Goal: Information Seeking & Learning: Learn about a topic

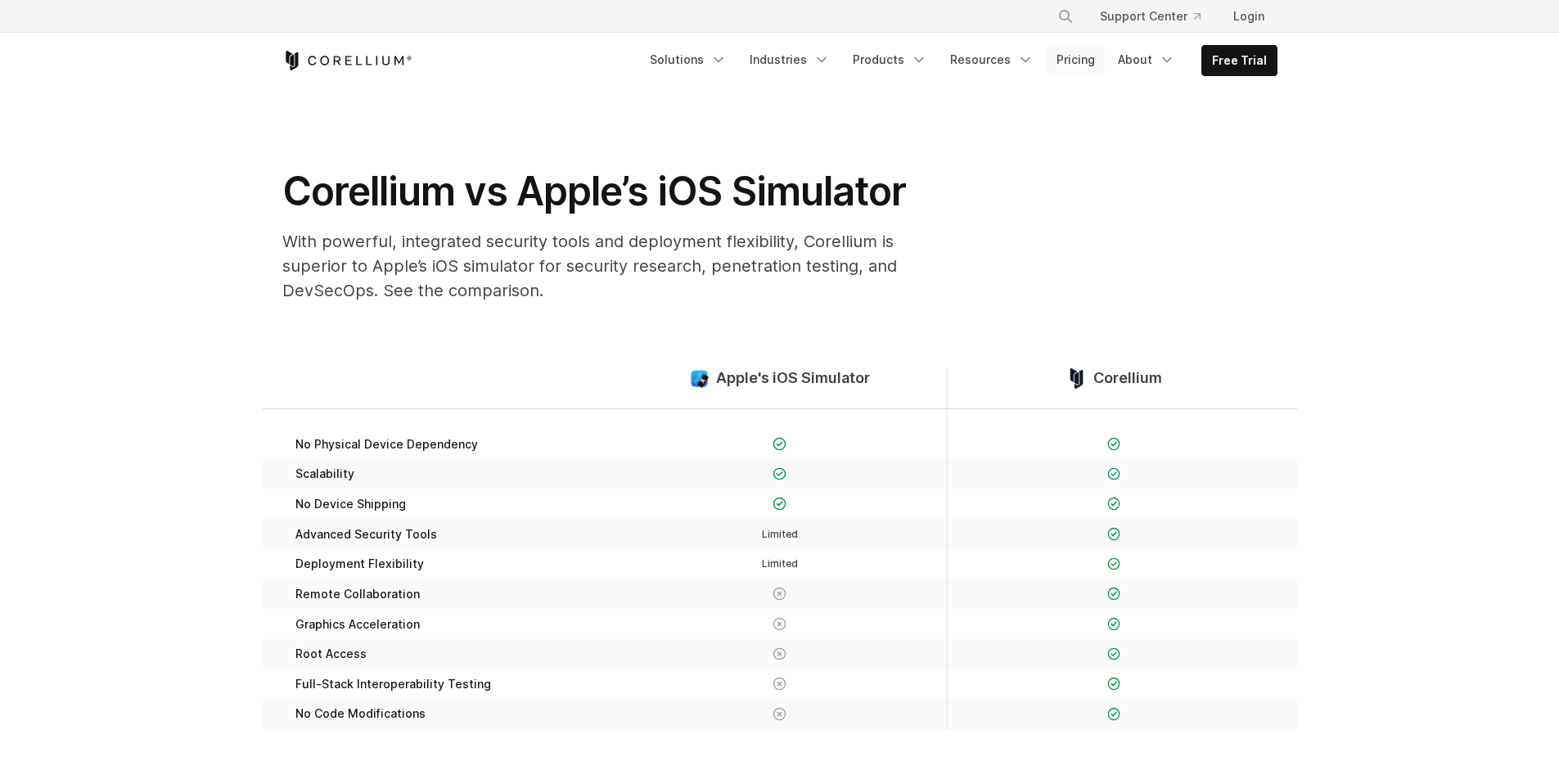
click at [1091, 55] on link "Pricing" at bounding box center [1076, 60] width 58 height 29
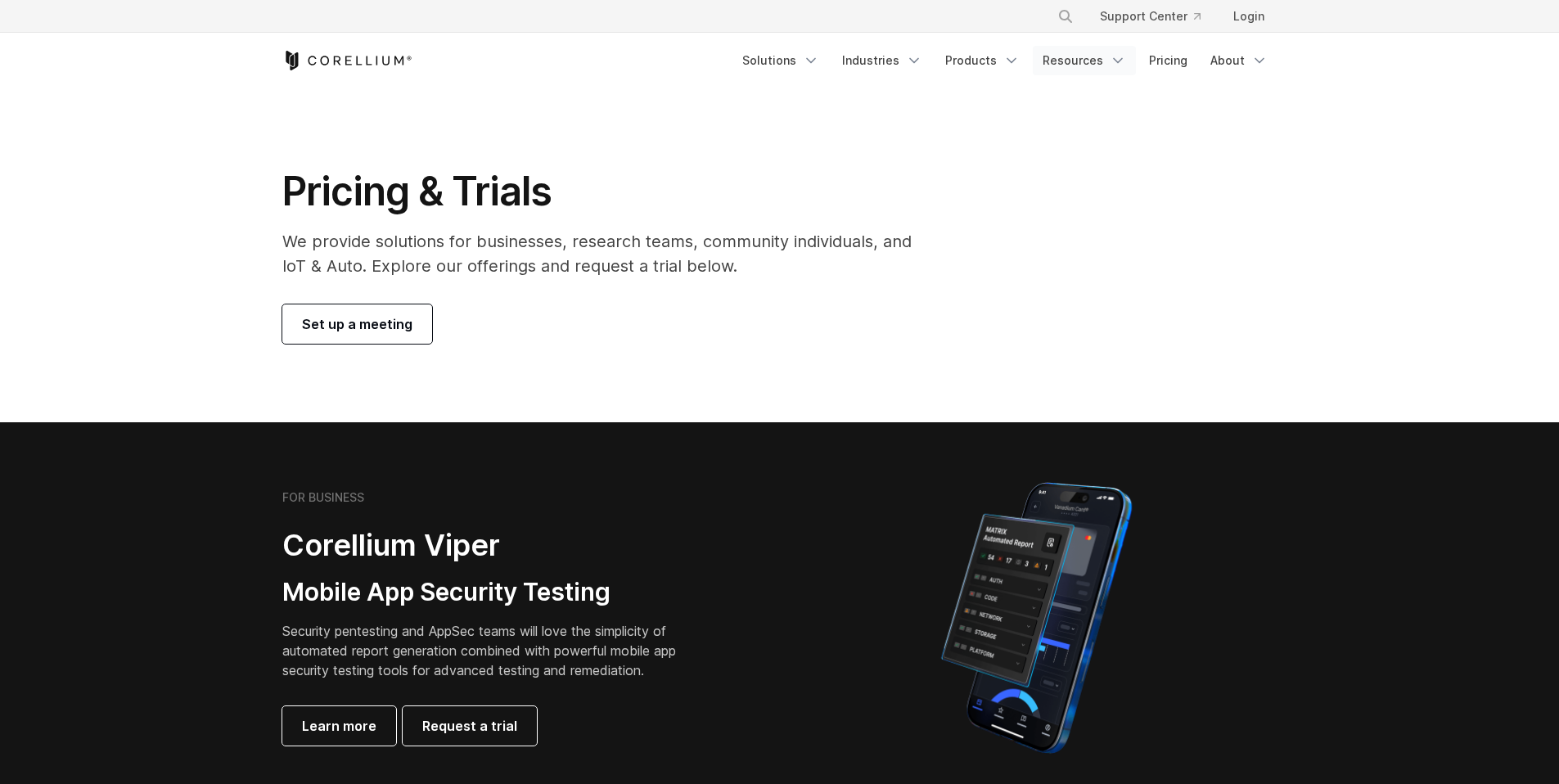
click at [1066, 68] on link "Resources" at bounding box center [1084, 61] width 103 height 29
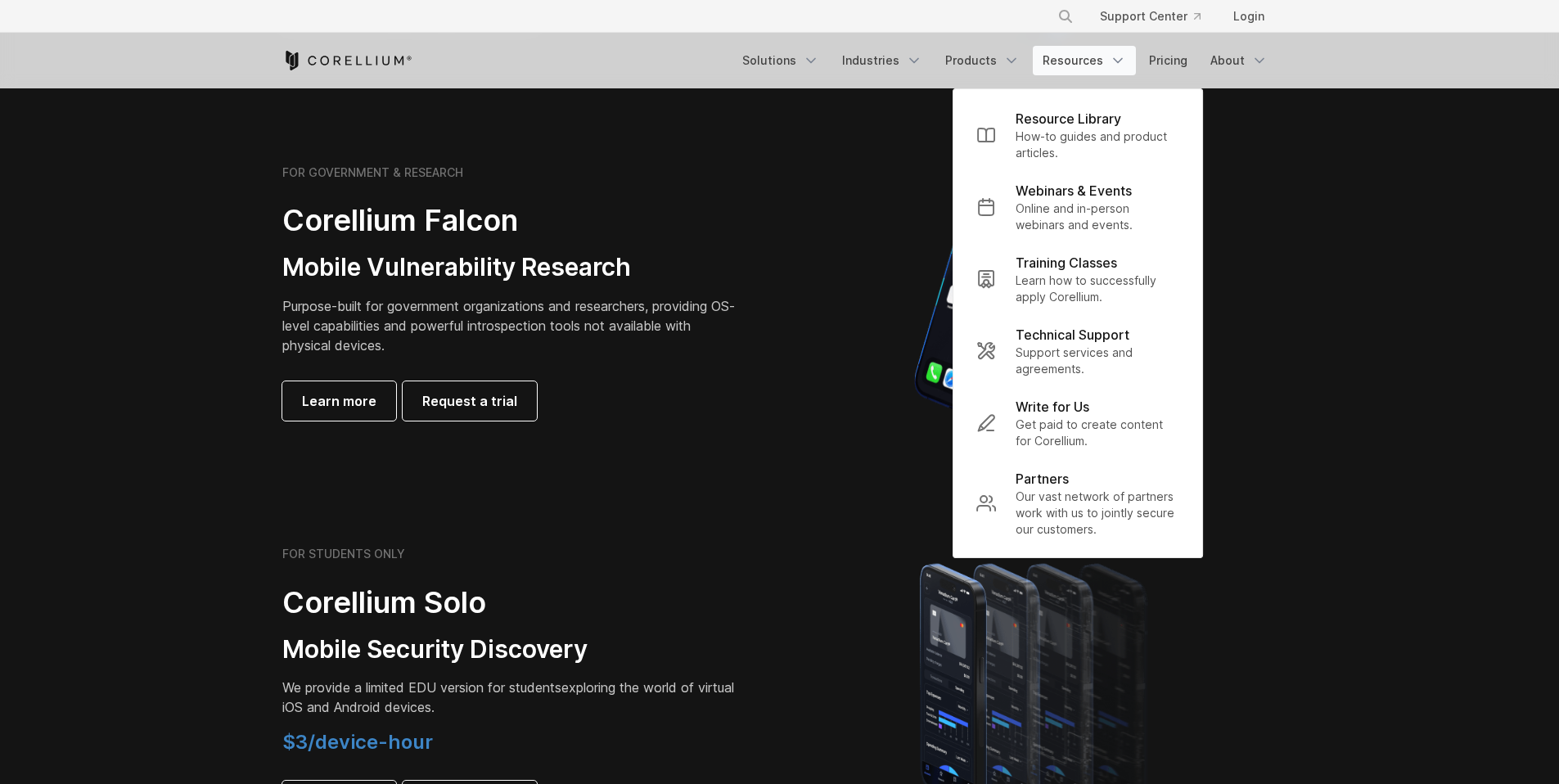
click at [671, 409] on div "Learn more Request a trial" at bounding box center [511, 401] width 458 height 39
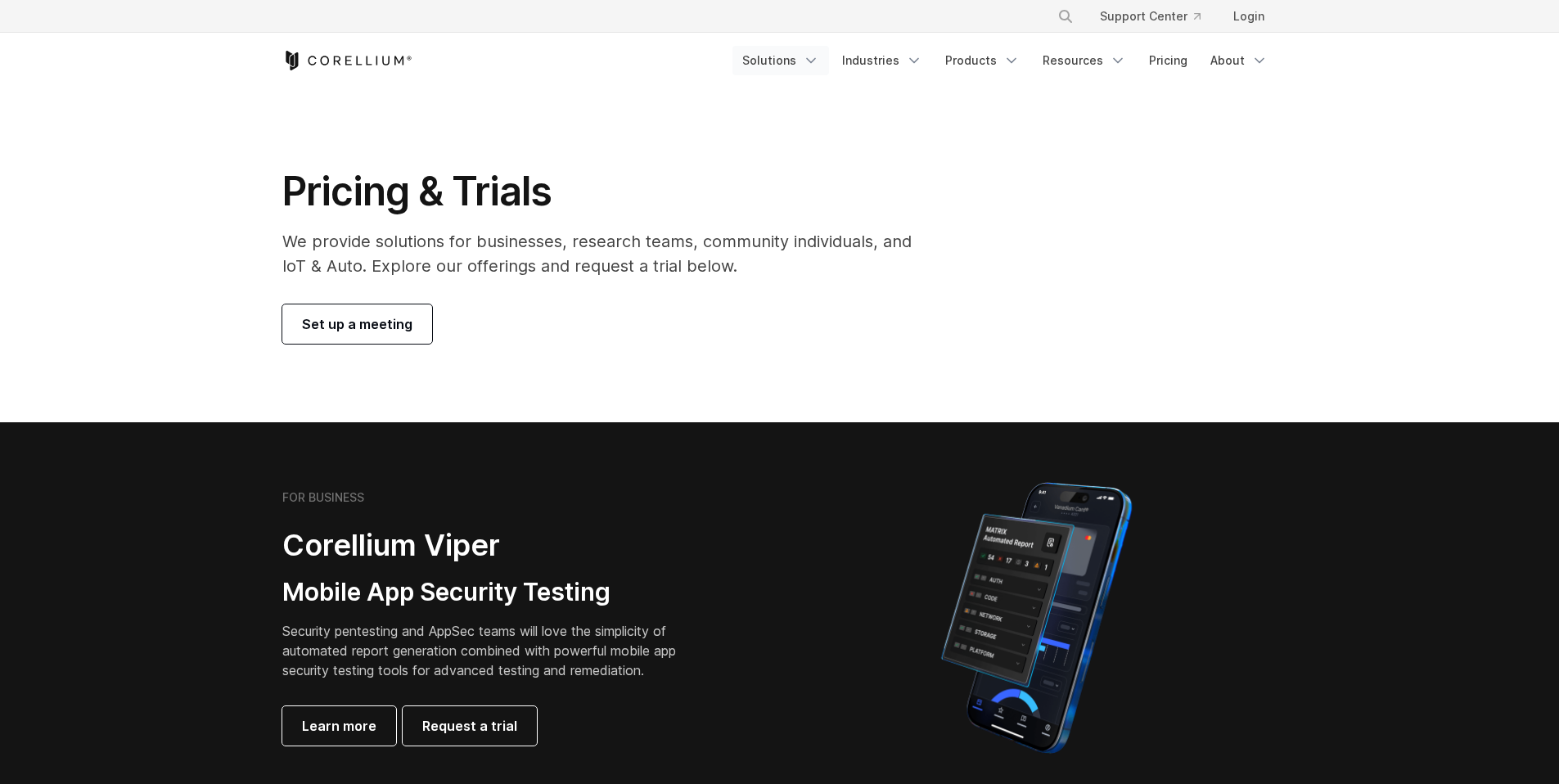
click at [804, 64] on link "Solutions" at bounding box center [781, 61] width 97 height 29
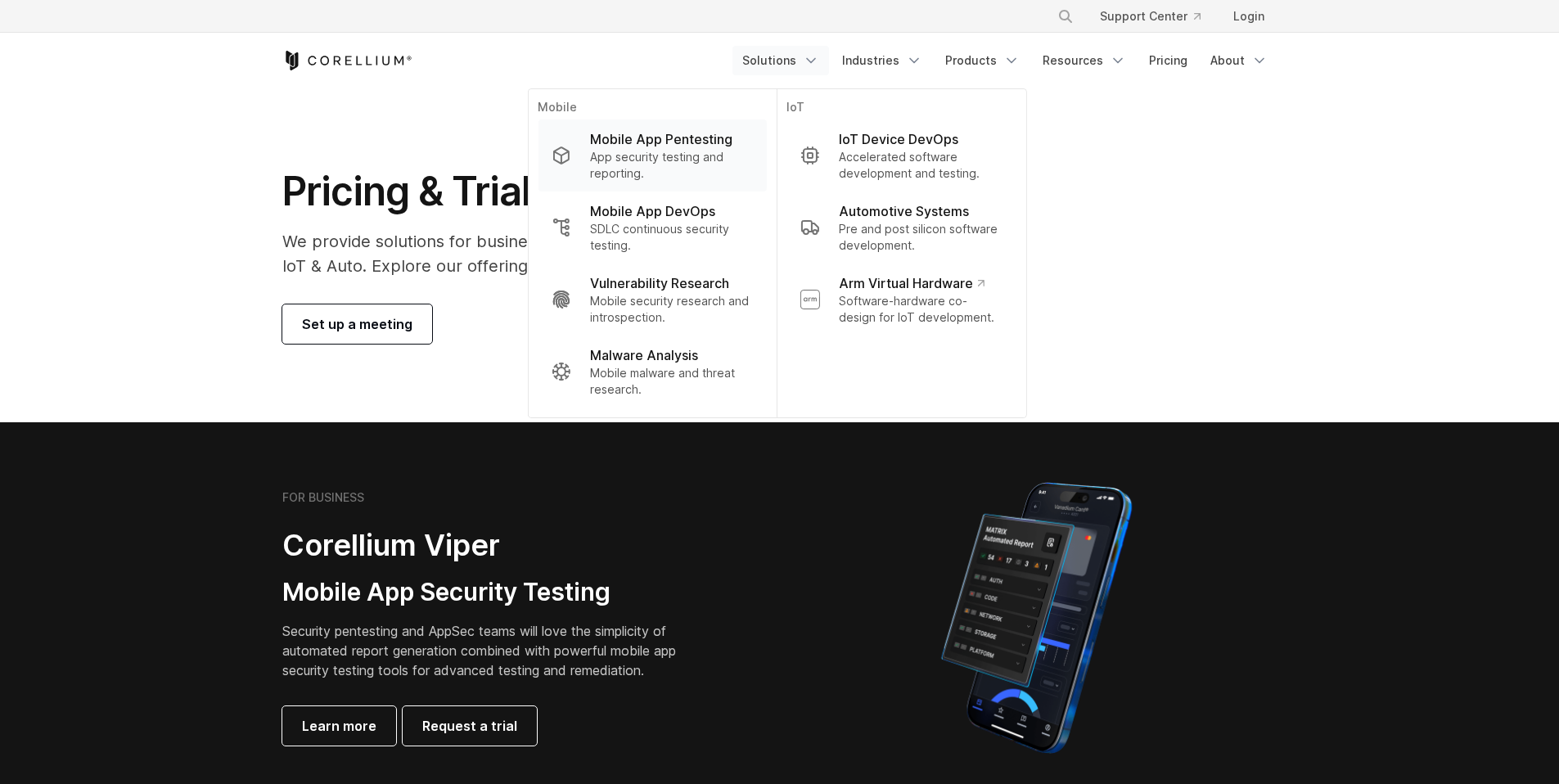
click at [694, 151] on p "App security testing and reporting." at bounding box center [671, 165] width 162 height 32
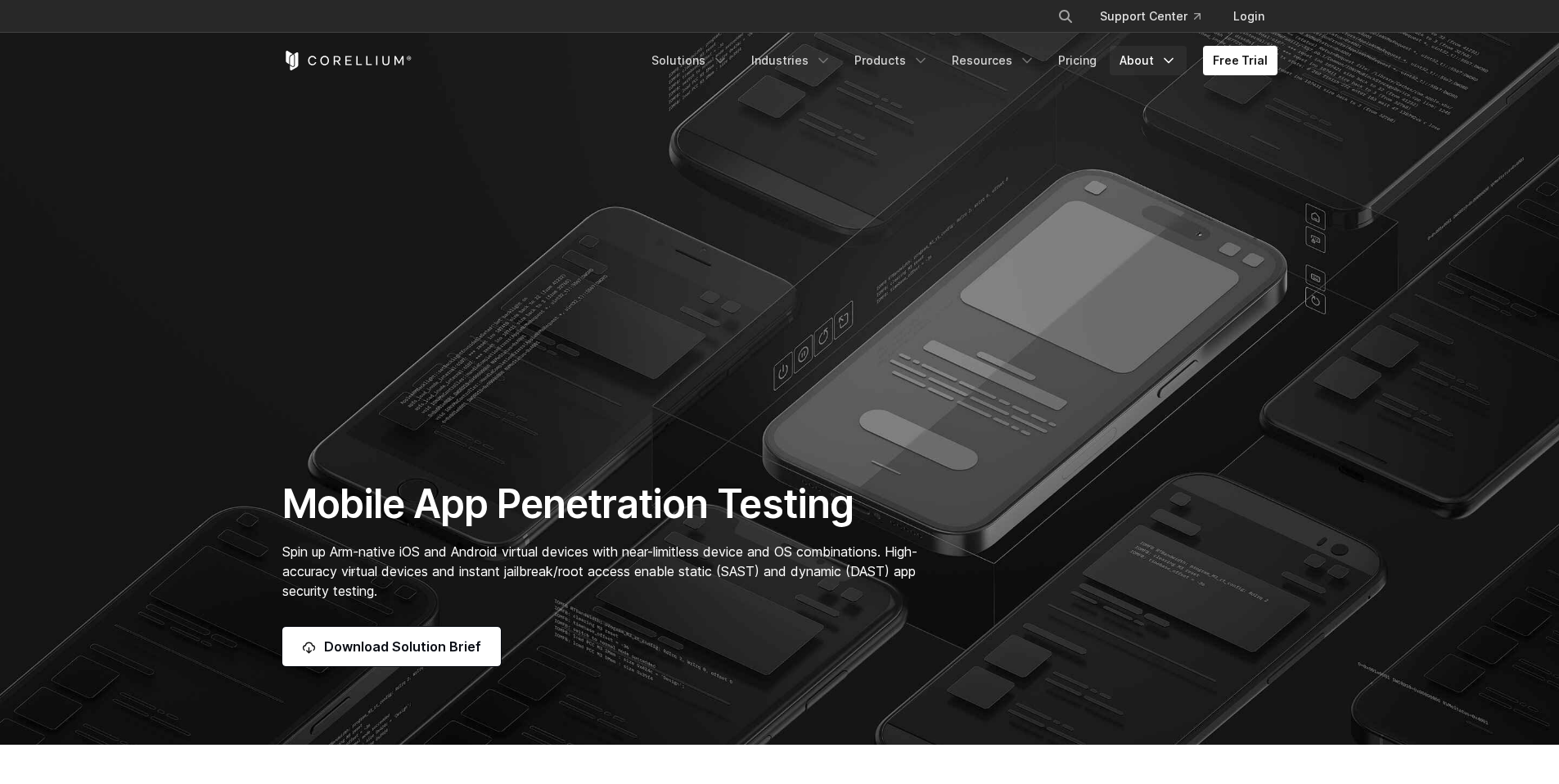
click at [1153, 67] on link "About" at bounding box center [1149, 61] width 77 height 29
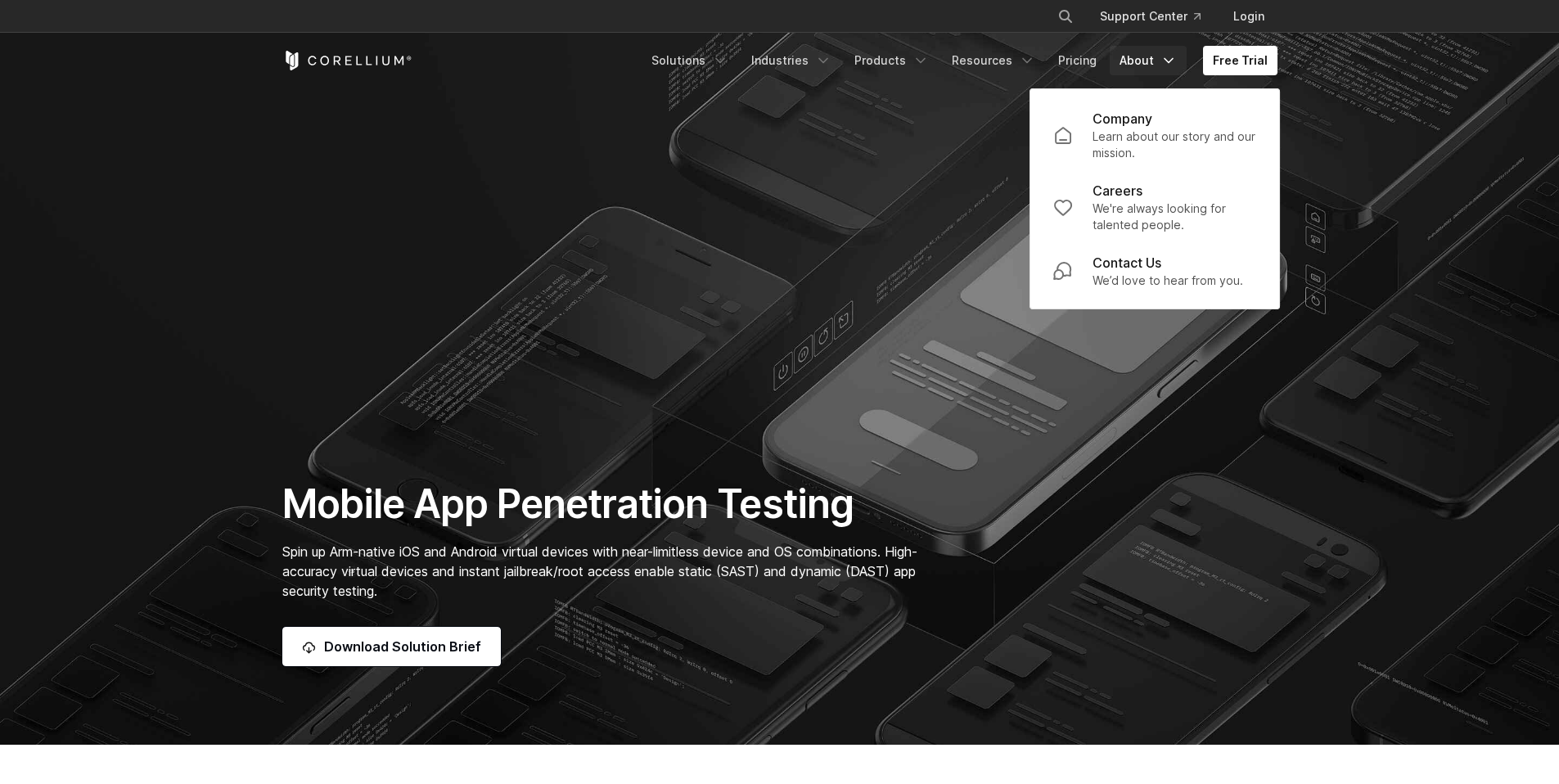
click at [925, 143] on section "Mobile App Penetration Testing Spin up Arm-native iOS and Android virtual devic…" at bounding box center [779, 372] width 1559 height 745
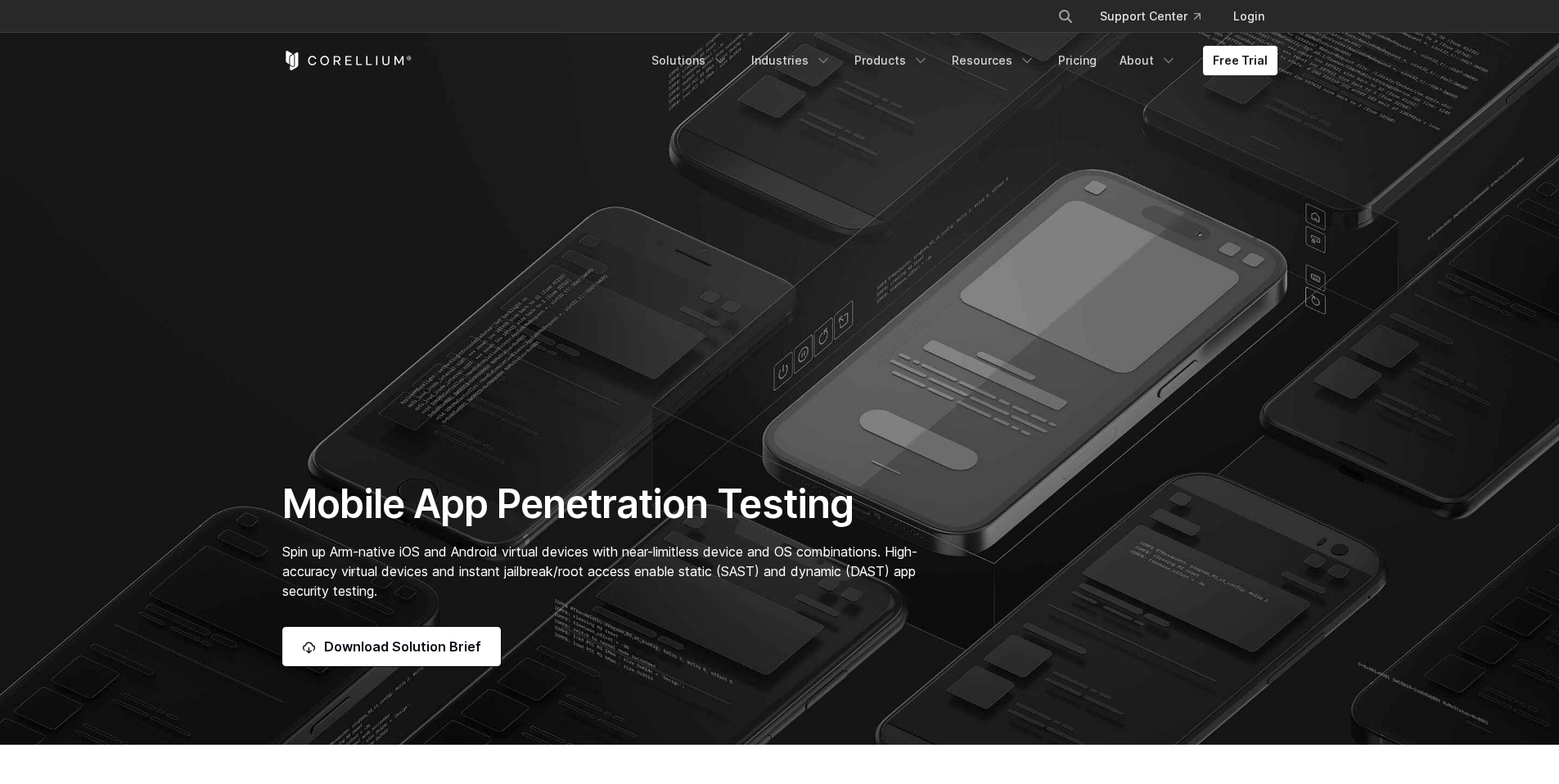
click at [345, 59] on icon "Corellium Home" at bounding box center [348, 60] width 7 height 9
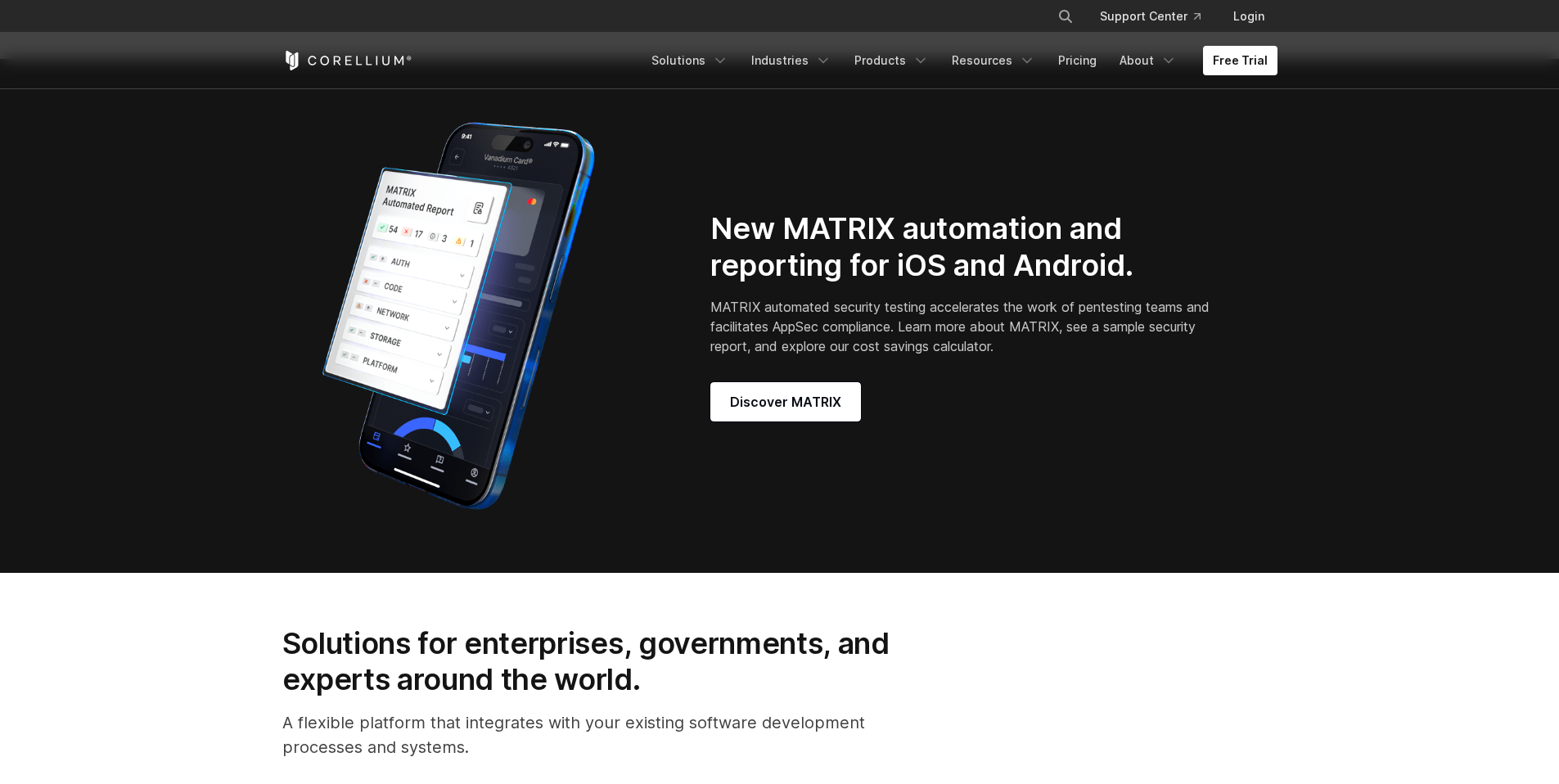
scroll to position [1431, 0]
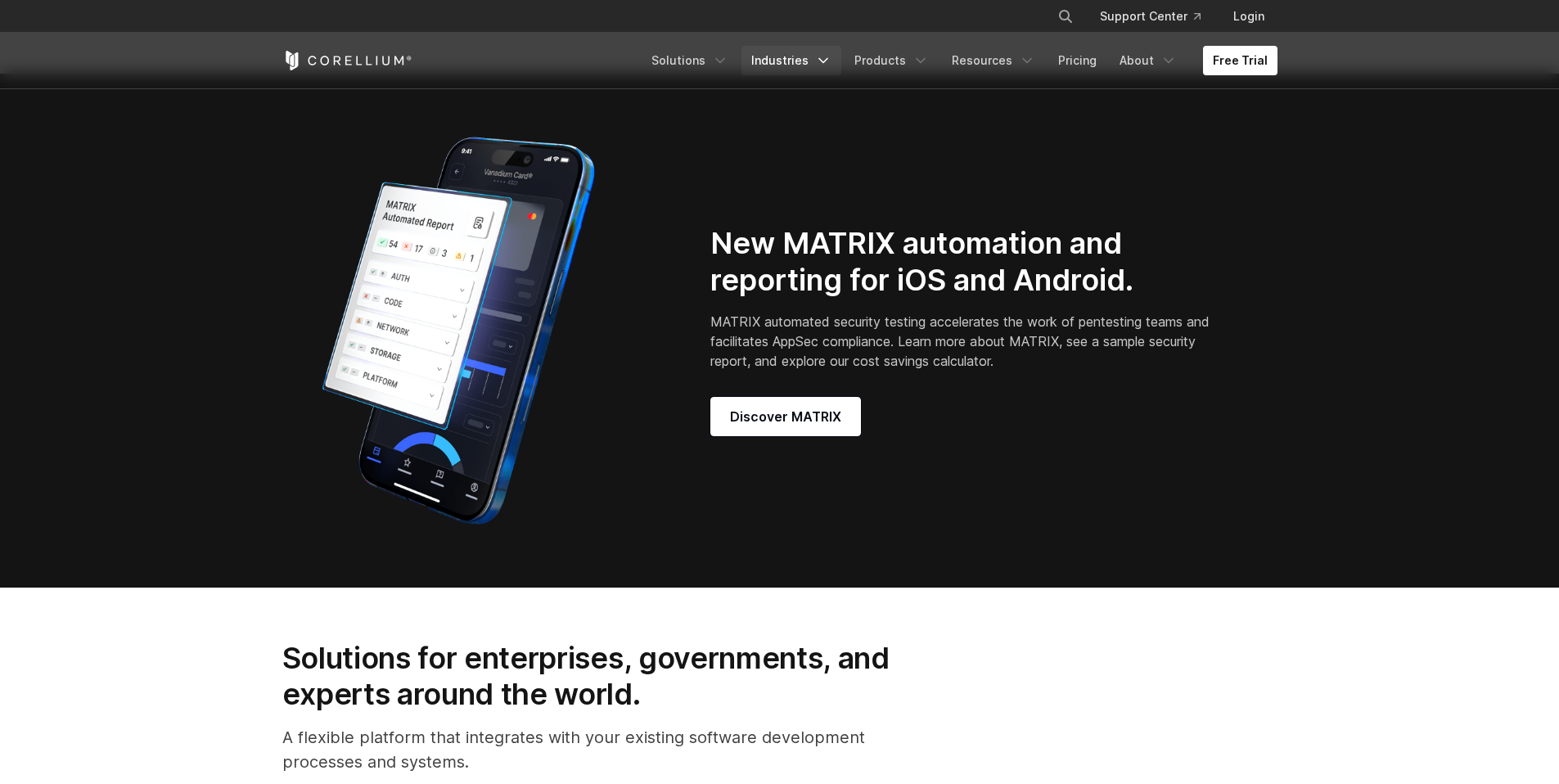
click at [831, 68] on icon "Navigation Menu" at bounding box center [823, 60] width 16 height 16
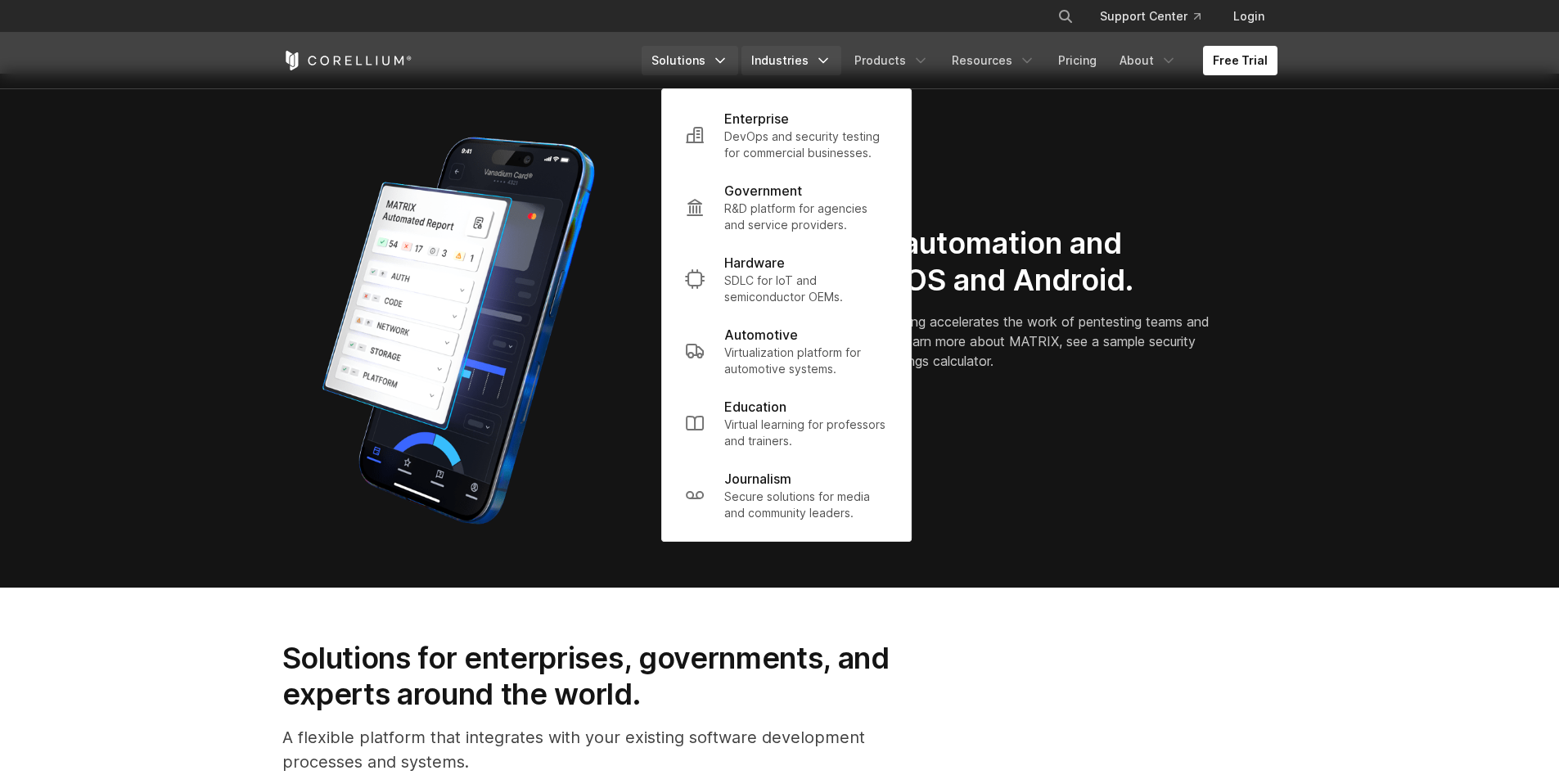
click at [717, 64] on link "Solutions" at bounding box center [689, 61] width 97 height 29
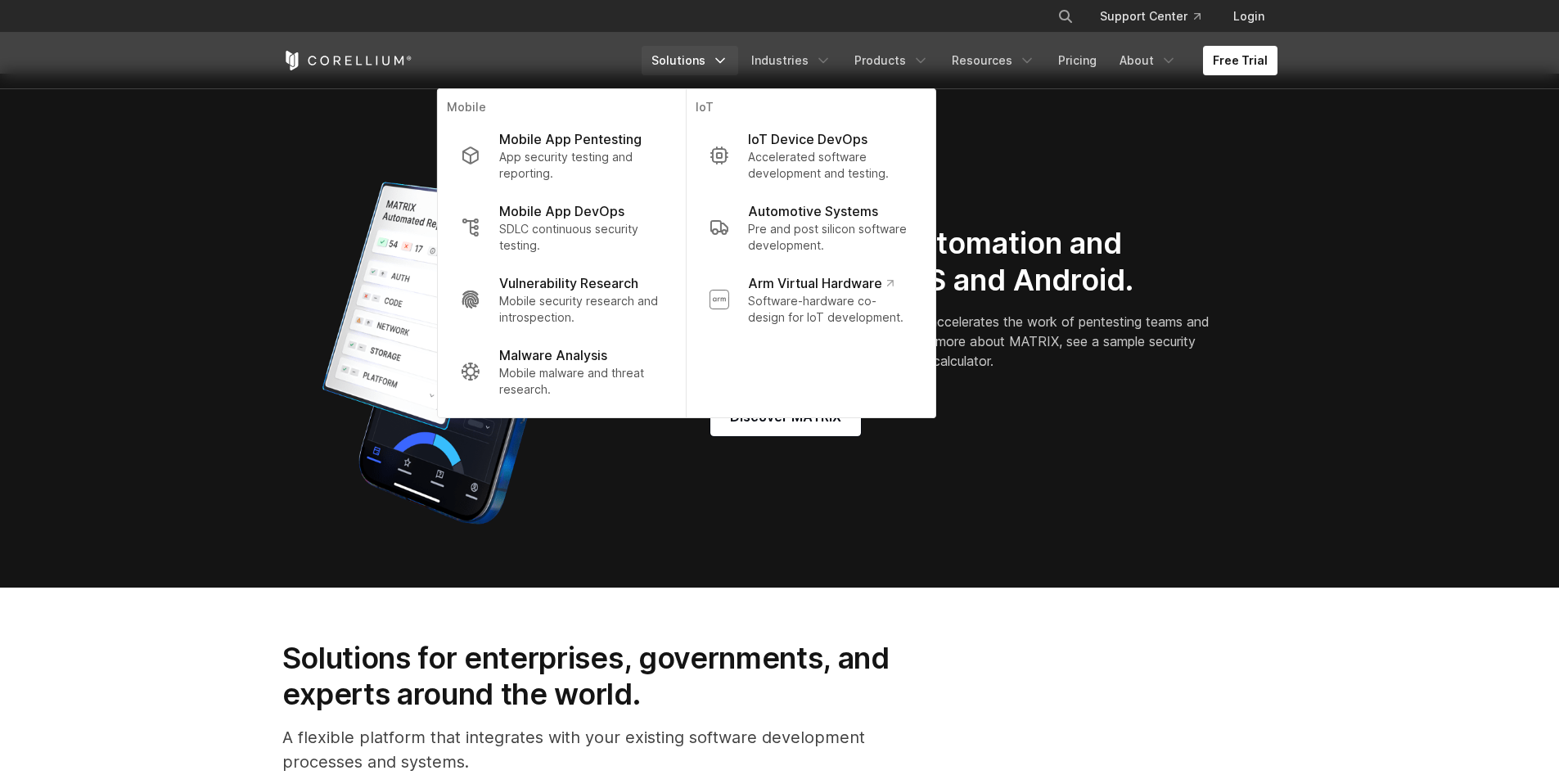
drag, startPoint x: 203, startPoint y: 121, endPoint x: 197, endPoint y: 111, distance: 11.7
click at [203, 121] on section "New MATRIX automation and reporting for iOS and Android. MATRIX automated secur…" at bounding box center [779, 330] width 1559 height 514
